Goal: Information Seeking & Learning: Learn about a topic

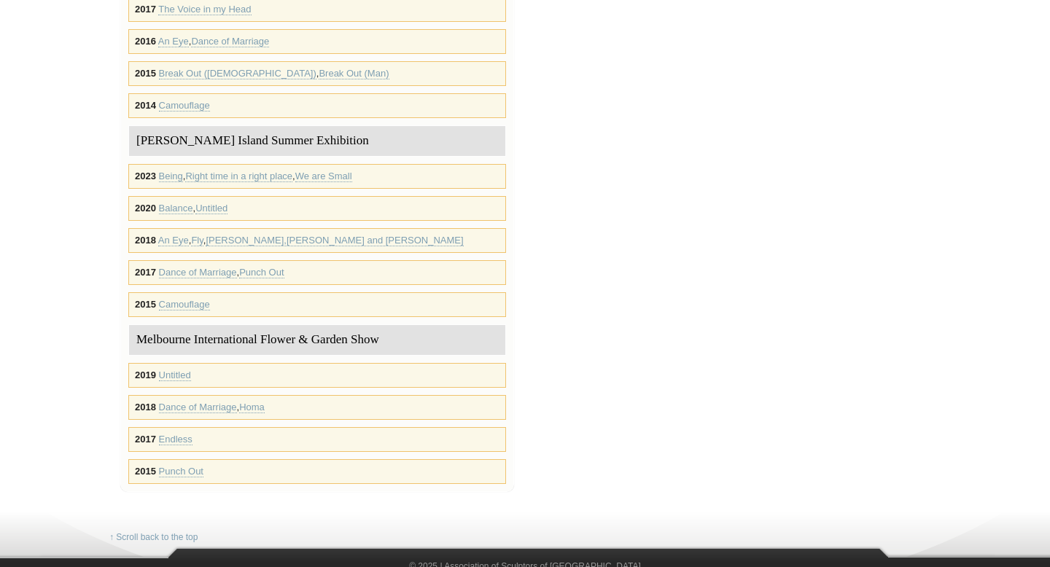
scroll to position [839, 0]
click at [177, 369] on link "Untitled" at bounding box center [175, 375] width 32 height 12
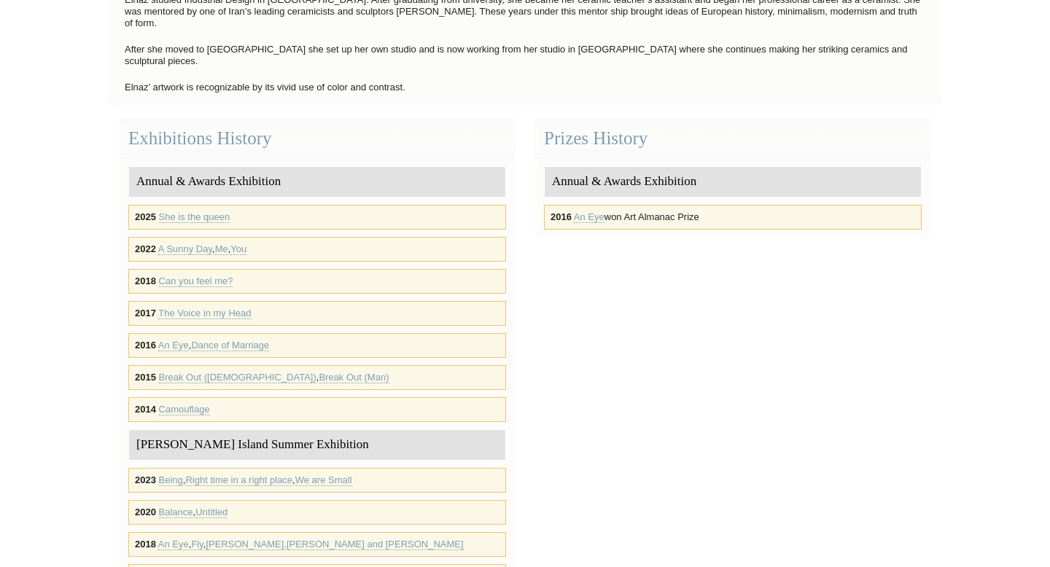
scroll to position [361, 0]
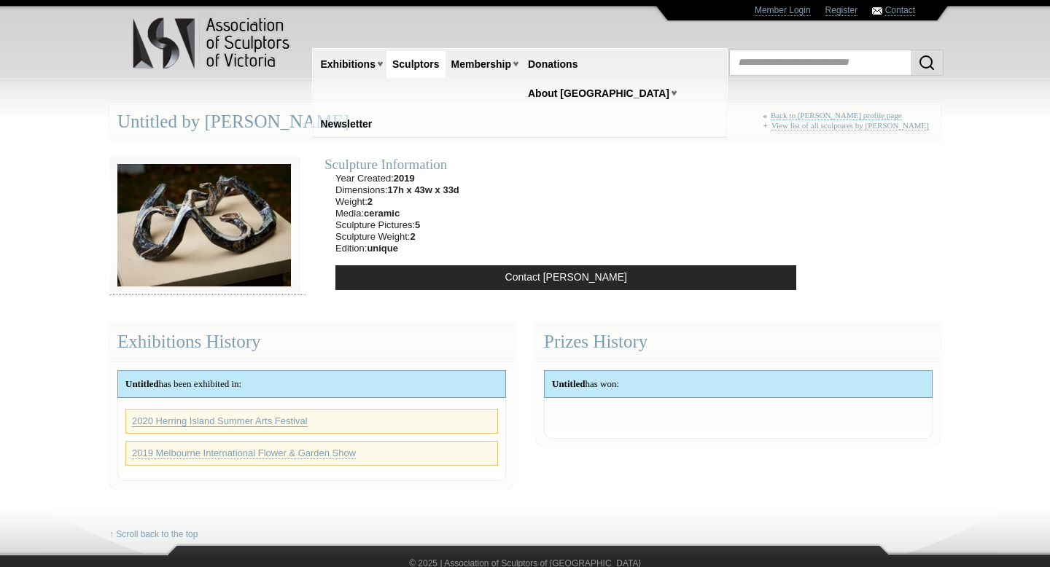
click at [275, 418] on link "2020 Herring Island Summer Arts Festival" at bounding box center [220, 422] width 176 height 12
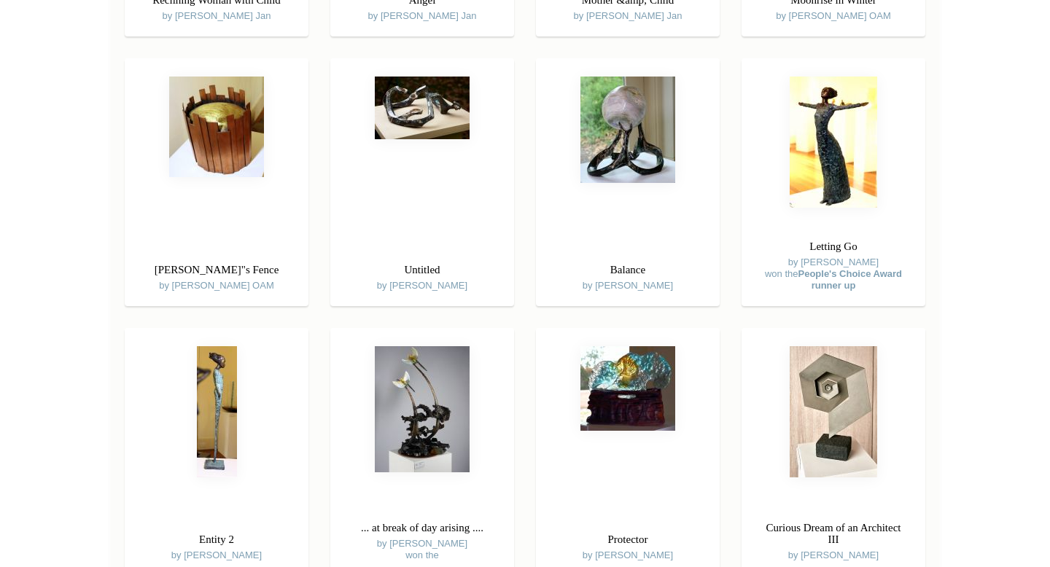
scroll to position [2655, 0]
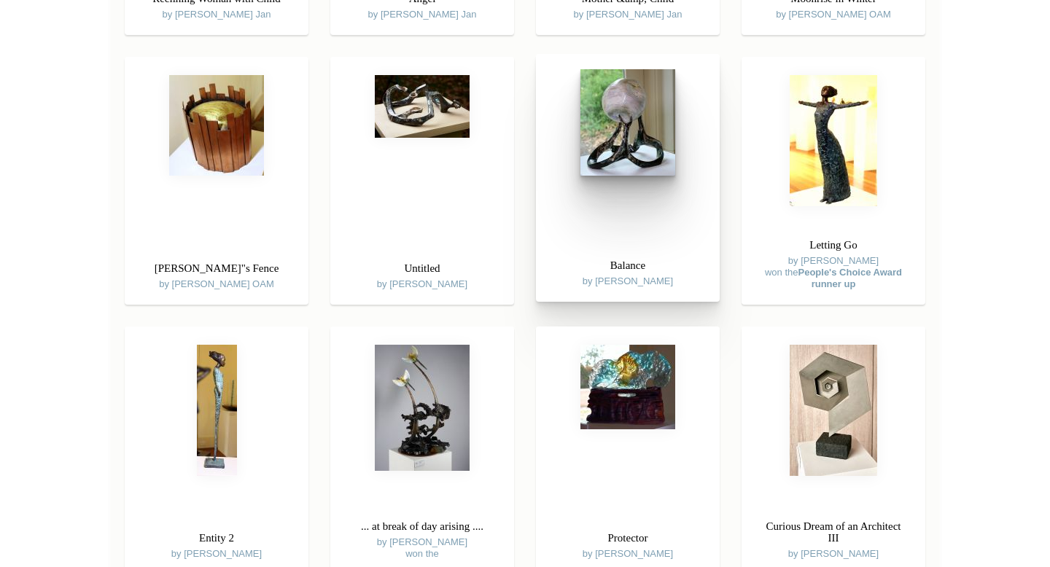
click at [656, 127] on img at bounding box center [628, 122] width 95 height 106
